Goal: Transaction & Acquisition: Purchase product/service

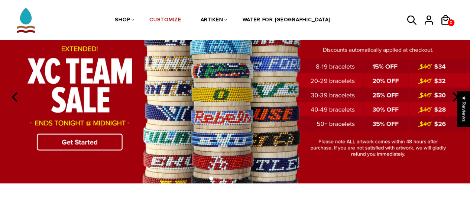
scroll to position [42, 0]
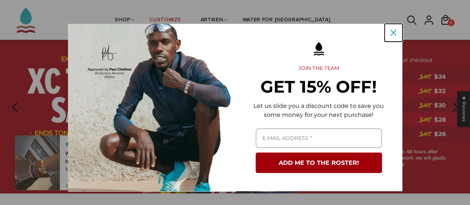
click at [391, 30] on icon "close icon" at bounding box center [394, 33] width 6 height 6
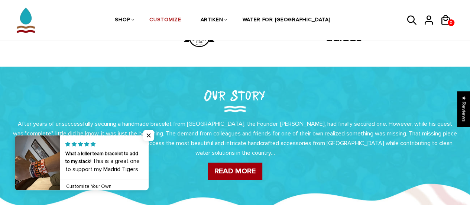
scroll to position [0, 0]
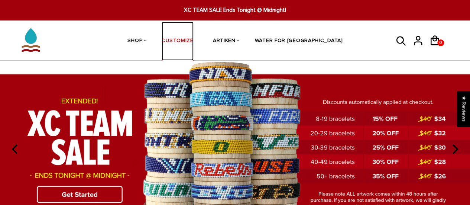
click at [193, 39] on link "CUSTOMIZE" at bounding box center [178, 41] width 32 height 39
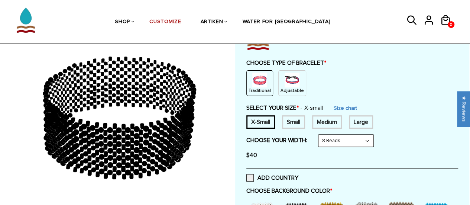
scroll to position [28, 0]
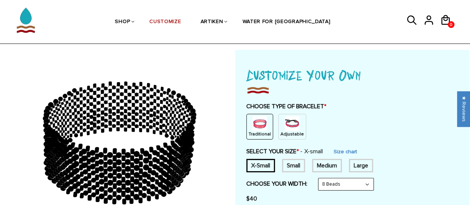
click at [291, 119] on img at bounding box center [292, 123] width 15 height 15
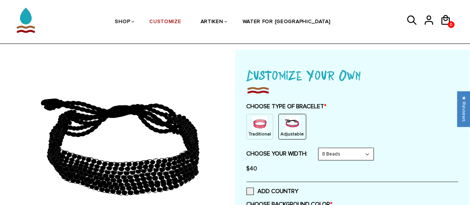
scroll to position [77, 0]
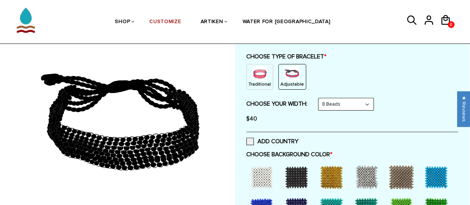
click at [248, 71] on div "Traditional" at bounding box center [259, 77] width 27 height 26
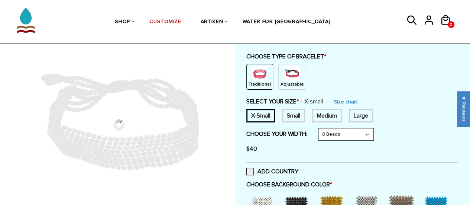
click at [288, 75] on img at bounding box center [292, 73] width 15 height 15
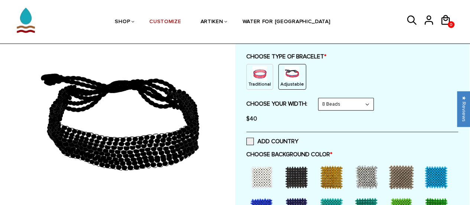
click at [368, 105] on select "8 Beads 6 Beads 10 Beads" at bounding box center [346, 104] width 55 height 12
click at [320, 98] on select "8 Beads 6 Beads 10 Beads" at bounding box center [346, 104] width 55 height 12
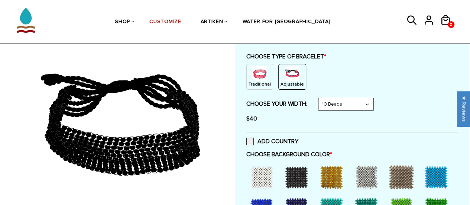
click at [372, 103] on select "8 Beads 6 Beads 10 Beads" at bounding box center [346, 104] width 55 height 12
select select "8-beads"
click at [320, 98] on select "8 Beads 6 Beads 10 Beads" at bounding box center [346, 104] width 55 height 12
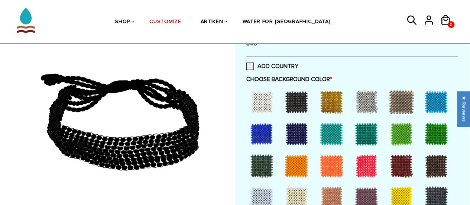
scroll to position [151, 0]
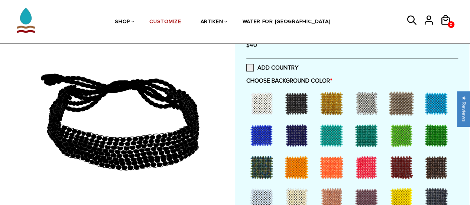
click at [299, 101] on div at bounding box center [297, 103] width 30 height 30
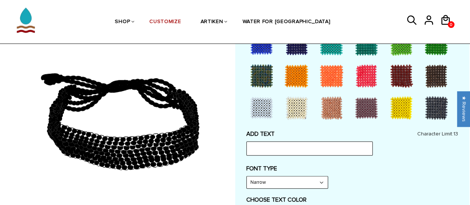
scroll to position [267, 0]
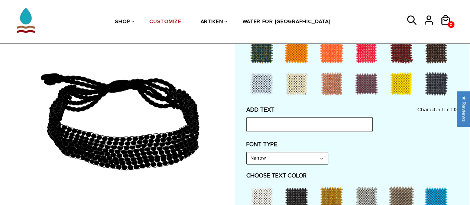
click at [269, 122] on input "text" at bounding box center [309, 124] width 126 height 14
type input "A"
type input "I AM ALPHA"
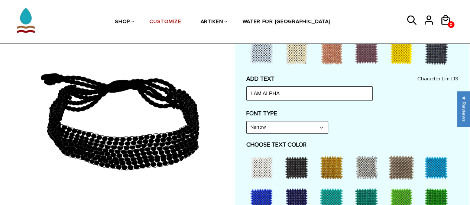
click at [322, 127] on select "Narrow Bold" at bounding box center [287, 127] width 81 height 12
select select "Bold"
click at [247, 121] on select "Narrow Bold" at bounding box center [287, 127] width 81 height 12
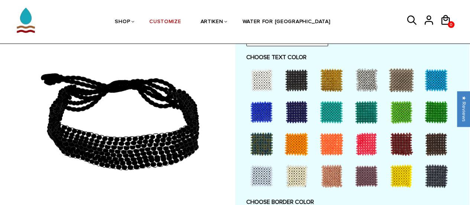
scroll to position [401, 0]
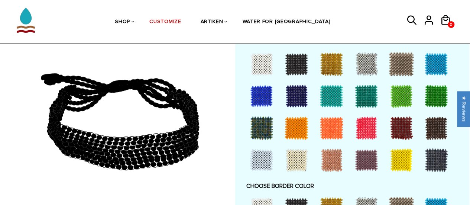
click at [264, 64] on div at bounding box center [262, 64] width 30 height 30
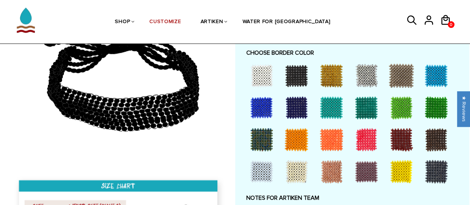
scroll to position [534, 0]
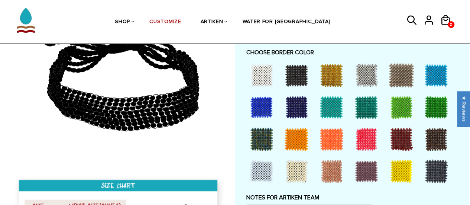
click at [398, 173] on div at bounding box center [402, 171] width 30 height 30
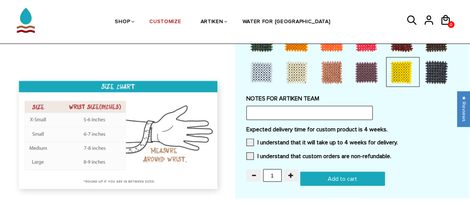
scroll to position [633, 0]
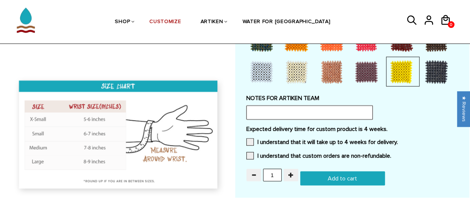
click at [273, 107] on input "text" at bounding box center [309, 112] width 126 height 14
type input "[DOMAIN_NAME]"
click at [251, 144] on span at bounding box center [249, 141] width 7 height 7
click at [398, 139] on input "I understand that it will take up to 4 weeks for delivery." at bounding box center [398, 139] width 0 height 0
click at [251, 152] on span at bounding box center [249, 155] width 7 height 7
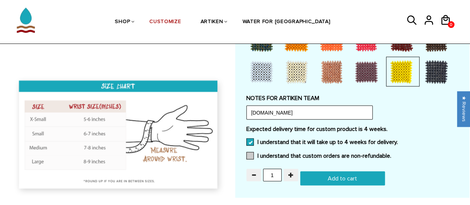
click at [391, 153] on input "I understand that custom orders are non-refundable." at bounding box center [391, 153] width 0 height 0
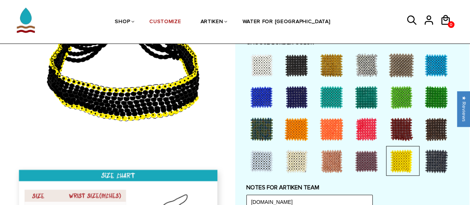
scroll to position [544, 0]
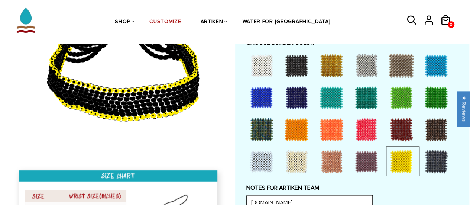
click at [294, 162] on div at bounding box center [297, 161] width 30 height 30
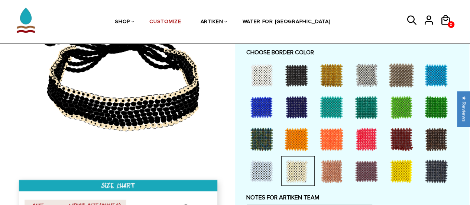
scroll to position [537, 0]
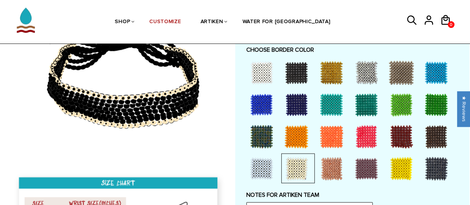
click at [327, 70] on div at bounding box center [332, 73] width 30 height 30
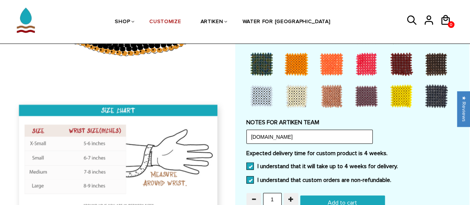
scroll to position [608, 0]
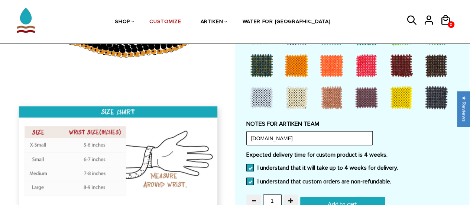
click at [400, 101] on div at bounding box center [402, 98] width 30 height 30
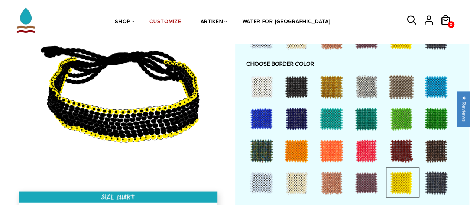
scroll to position [526, 0]
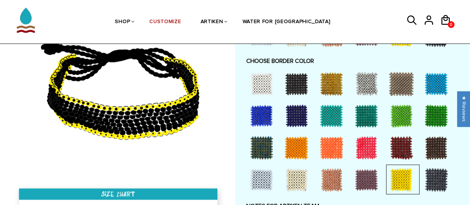
click at [255, 75] on div at bounding box center [262, 84] width 30 height 30
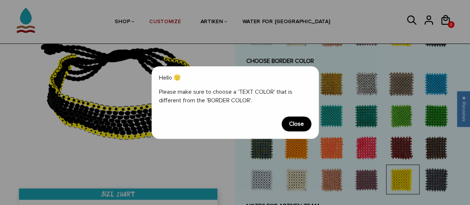
click at [297, 123] on span "Close" at bounding box center [297, 123] width 30 height 15
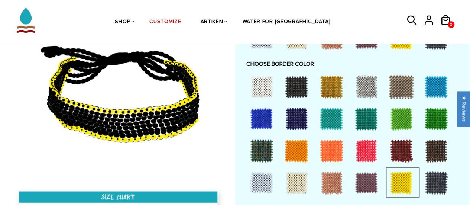
scroll to position [536, 0]
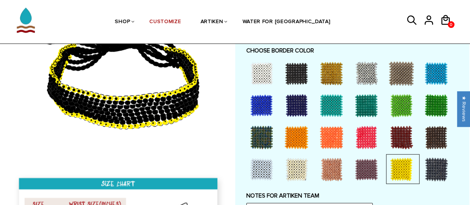
click at [332, 72] on div at bounding box center [332, 73] width 30 height 30
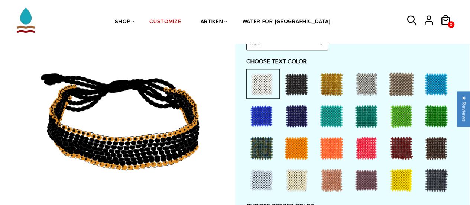
scroll to position [382, 0]
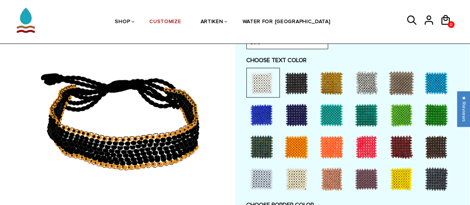
click at [329, 89] on div at bounding box center [332, 83] width 30 height 30
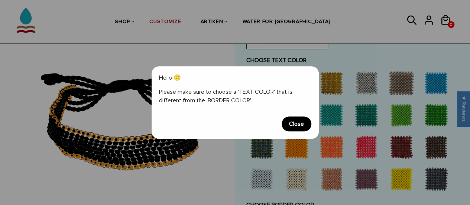
click at [297, 127] on span "Close" at bounding box center [297, 123] width 30 height 15
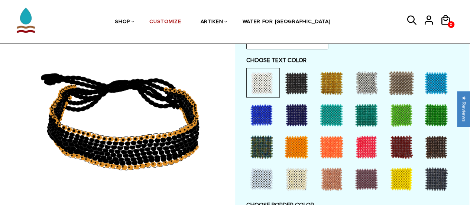
click at [328, 87] on div at bounding box center [332, 83] width 30 height 30
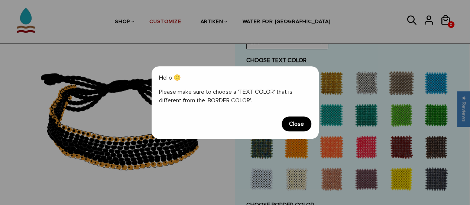
click at [300, 127] on span "Close" at bounding box center [297, 123] width 30 height 15
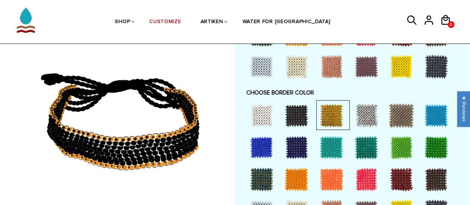
scroll to position [494, 0]
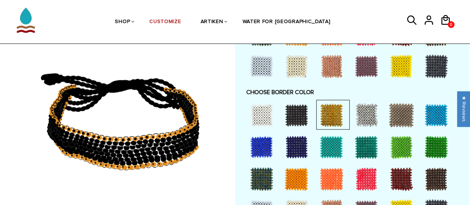
click at [328, 115] on div at bounding box center [332, 115] width 30 height 30
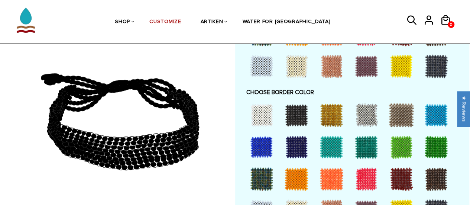
click at [407, 117] on div at bounding box center [402, 115] width 30 height 30
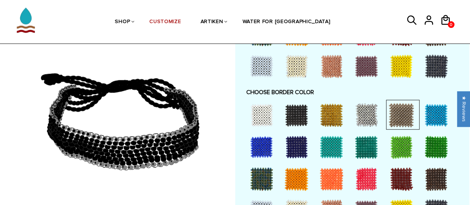
click at [325, 117] on div at bounding box center [332, 115] width 30 height 30
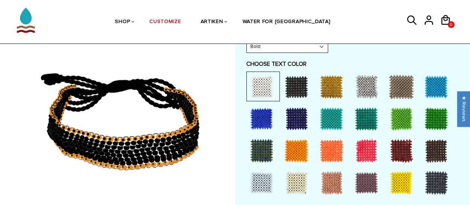
scroll to position [378, 0]
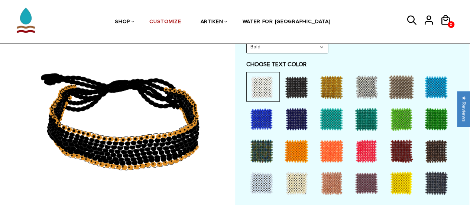
click at [262, 82] on div at bounding box center [262, 87] width 30 height 30
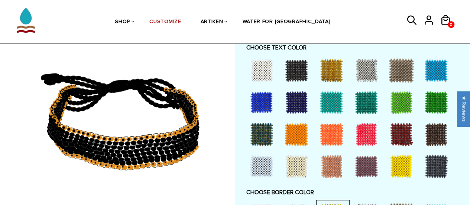
scroll to position [377, 0]
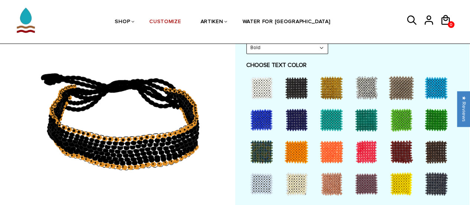
click at [325, 88] on div at bounding box center [332, 88] width 30 height 30
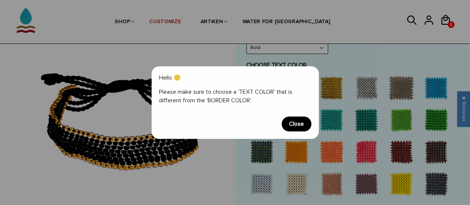
click at [290, 128] on span "Close" at bounding box center [297, 123] width 30 height 15
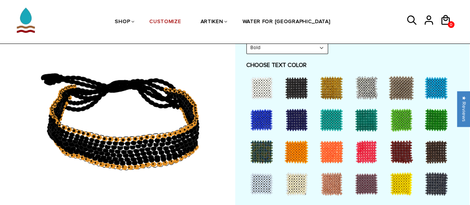
click at [262, 84] on div at bounding box center [262, 88] width 30 height 30
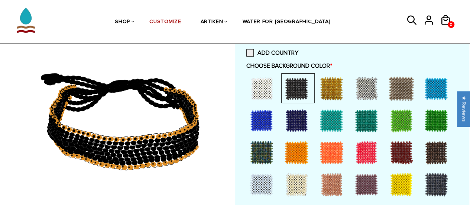
scroll to position [181, 0]
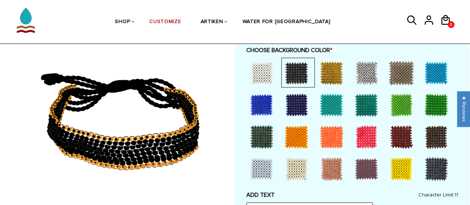
click at [439, 141] on div at bounding box center [436, 137] width 30 height 30
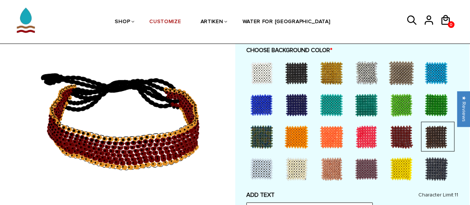
click at [300, 72] on div at bounding box center [297, 73] width 30 height 30
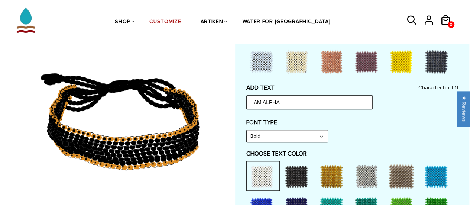
scroll to position [291, 0]
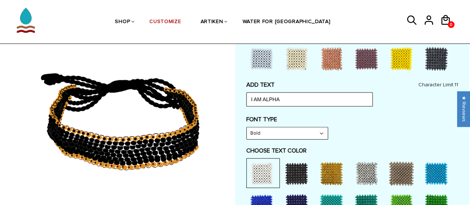
click at [290, 105] on input "I AM ALPHA" at bounding box center [309, 99] width 126 height 14
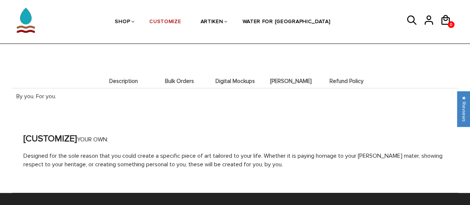
scroll to position [666, 0]
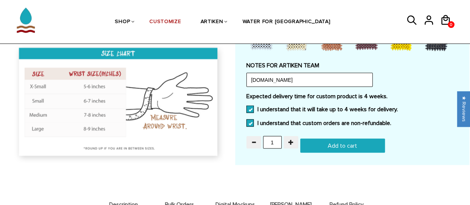
click at [337, 147] on input "Add to cart" at bounding box center [342, 145] width 85 height 14
type input "Add to cart"
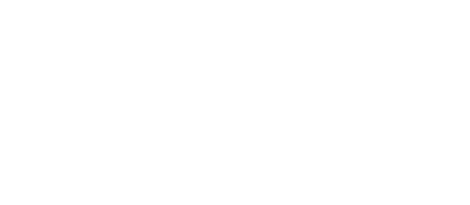
scroll to position [666, 0]
